Goal: Navigation & Orientation: Find specific page/section

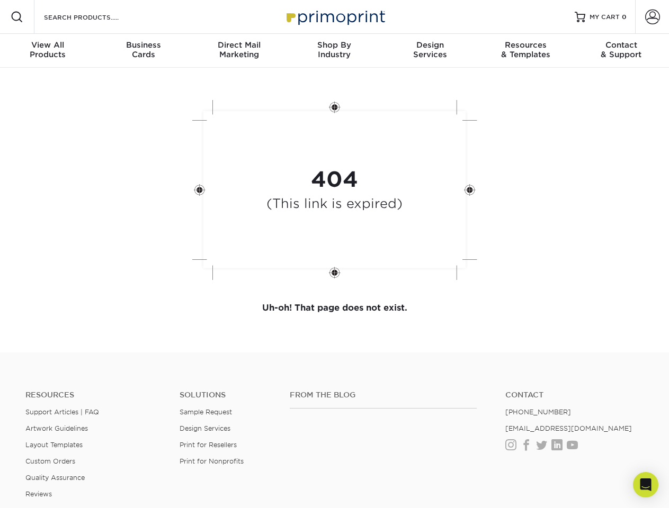
click at [334, 254] on div "404 (This link is expired)" at bounding box center [335, 191] width 318 height 196
click at [17, 17] on span at bounding box center [17, 17] width 13 height 13
click at [652, 17] on span at bounding box center [652, 17] width 15 height 15
click at [48, 51] on div "View All Products" at bounding box center [47, 49] width 95 height 19
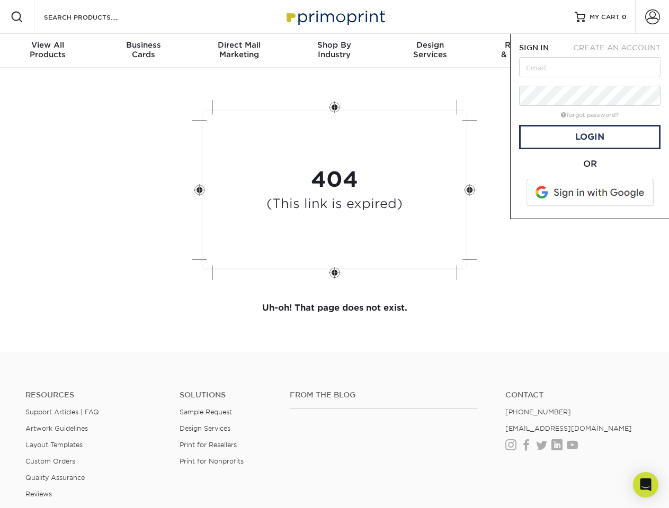
click at [143, 51] on div "Business Cards" at bounding box center [142, 49] width 95 height 19
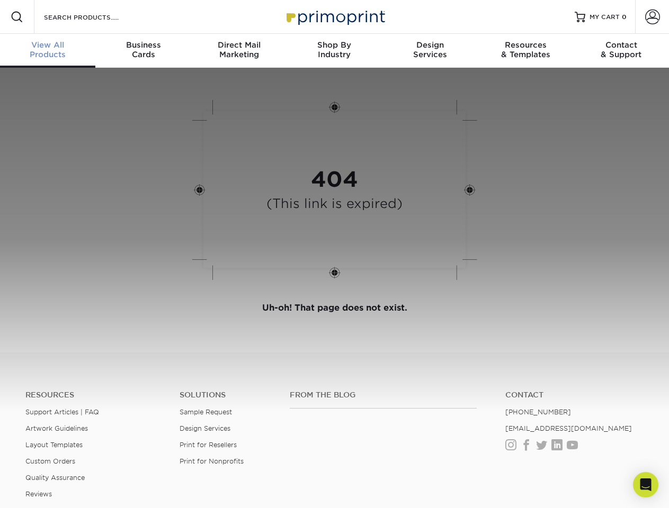
click at [239, 51] on div "Direct Mail Marketing" at bounding box center [238, 49] width 95 height 19
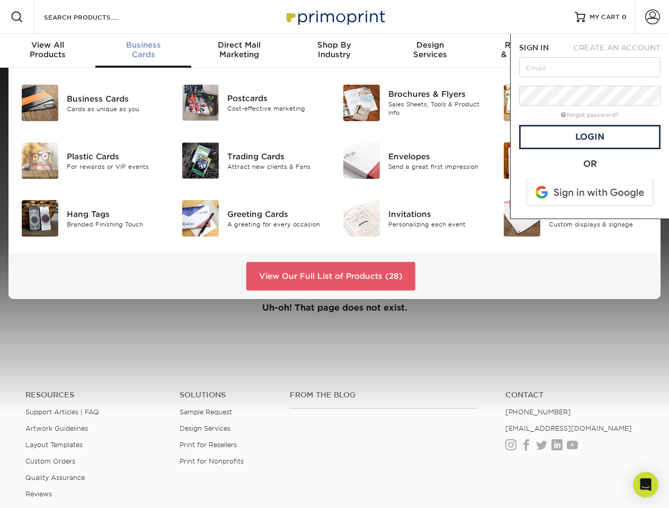
click at [334, 51] on div "Shop By Industry" at bounding box center [334, 49] width 95 height 19
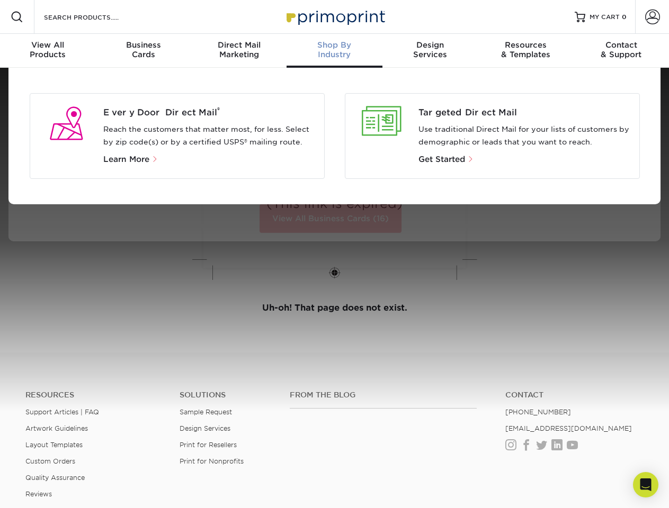
click at [430, 51] on div "Design Services" at bounding box center [429, 49] width 95 height 19
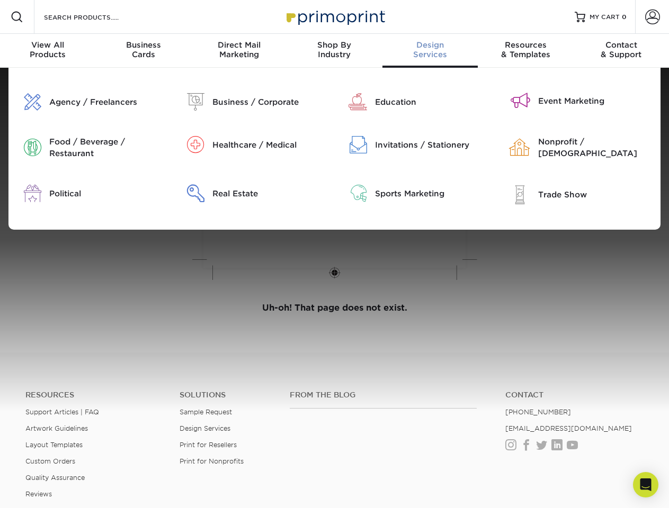
click at [525, 51] on div "Resources & Templates" at bounding box center [525, 49] width 95 height 19
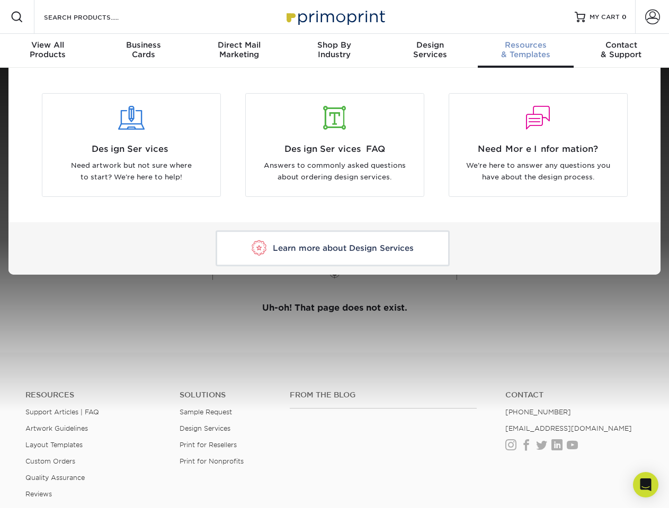
click at [621, 51] on div "Contact & Support" at bounding box center [621, 49] width 95 height 19
